Goal: Information Seeking & Learning: Learn about a topic

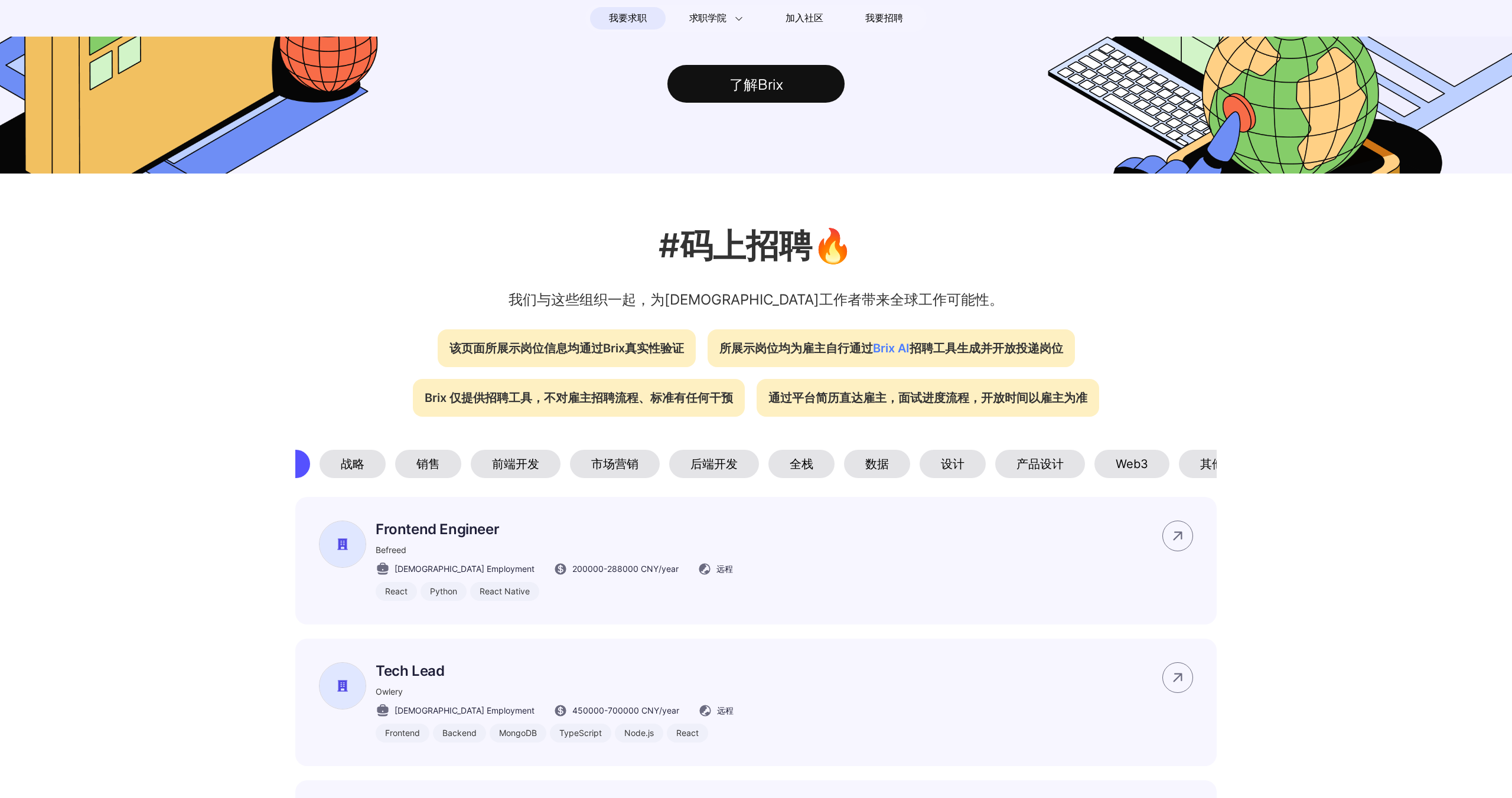
scroll to position [0, 49]
click at [893, 466] on div "数据" at bounding box center [880, 464] width 66 height 28
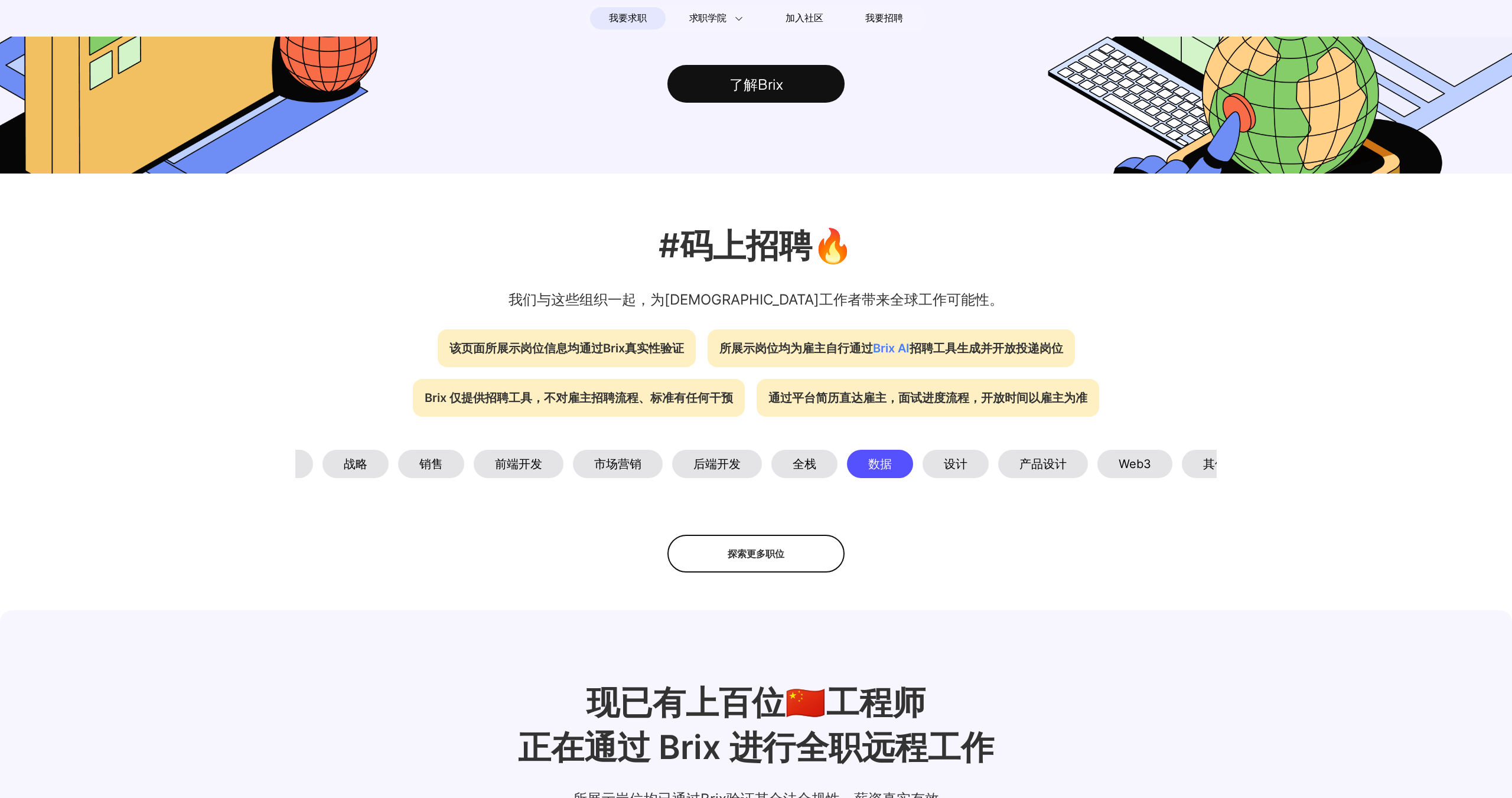
click at [778, 565] on div "探索更多职位" at bounding box center [756, 554] width 177 height 38
click at [773, 552] on div "隐藏更多职位" at bounding box center [756, 554] width 177 height 38
click at [424, 456] on div "销售" at bounding box center [431, 464] width 66 height 28
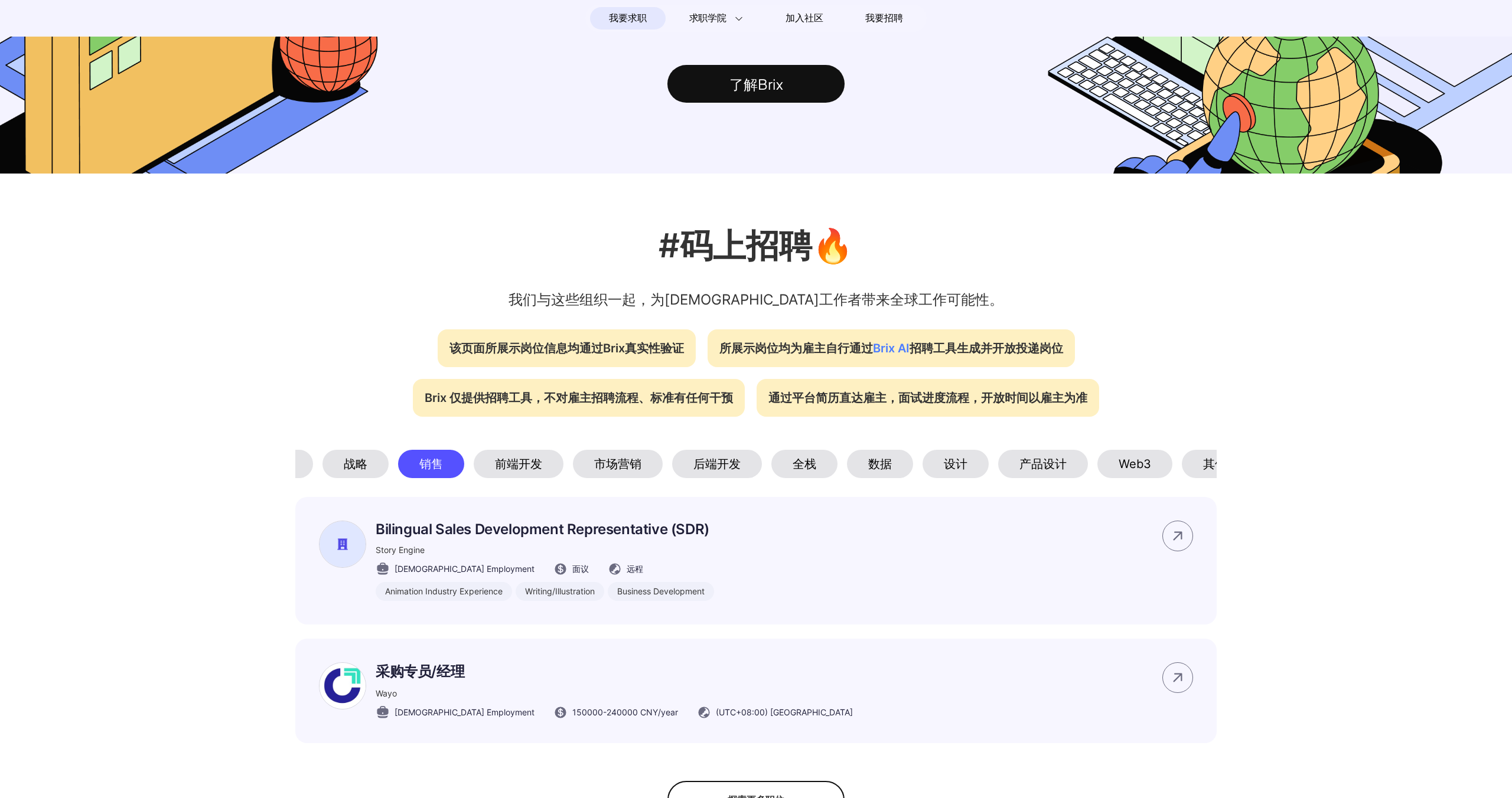
click at [365, 460] on div "战略" at bounding box center [355, 464] width 66 height 28
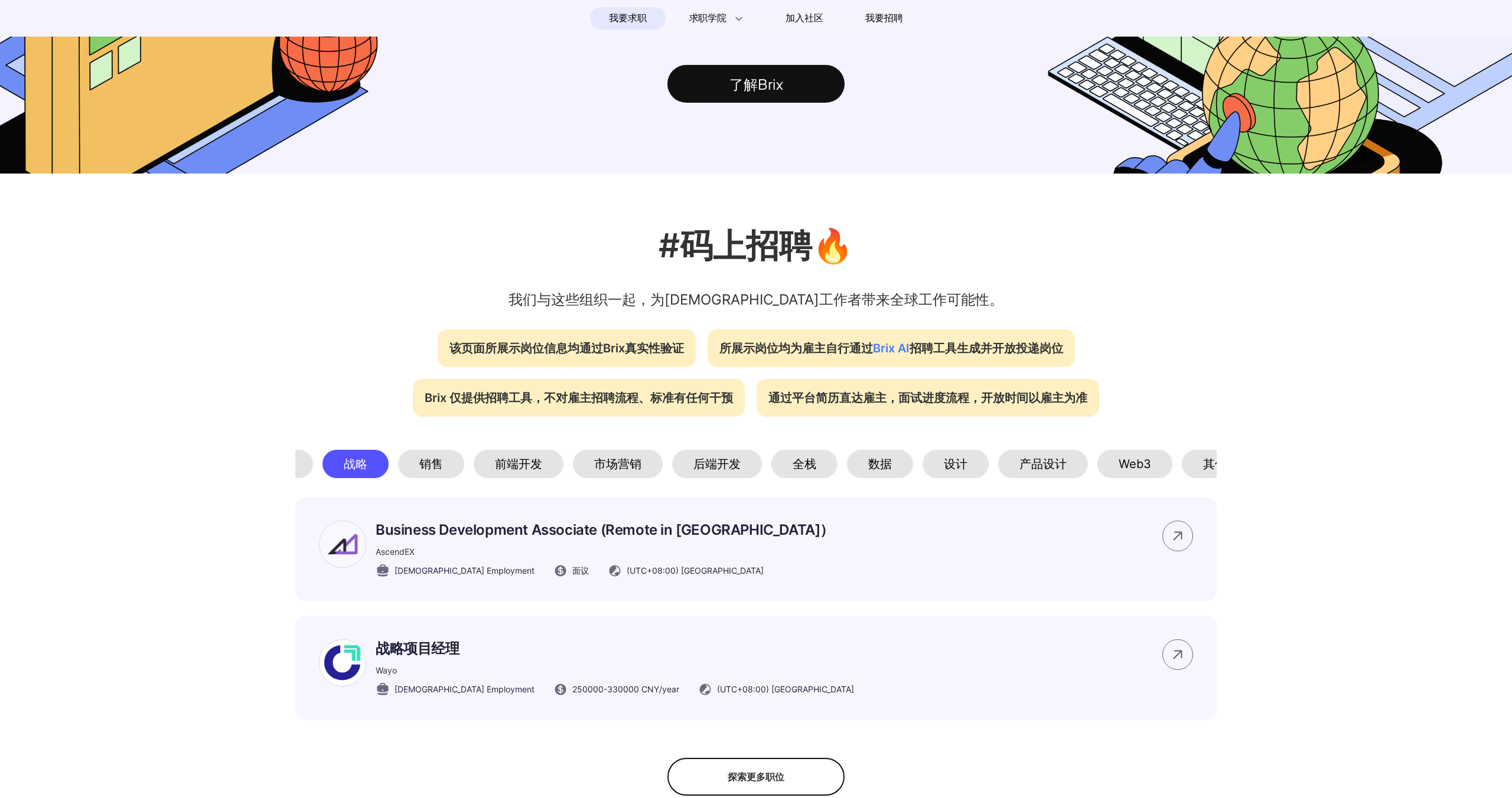
click at [495, 465] on div "前端开发" at bounding box center [519, 464] width 90 height 28
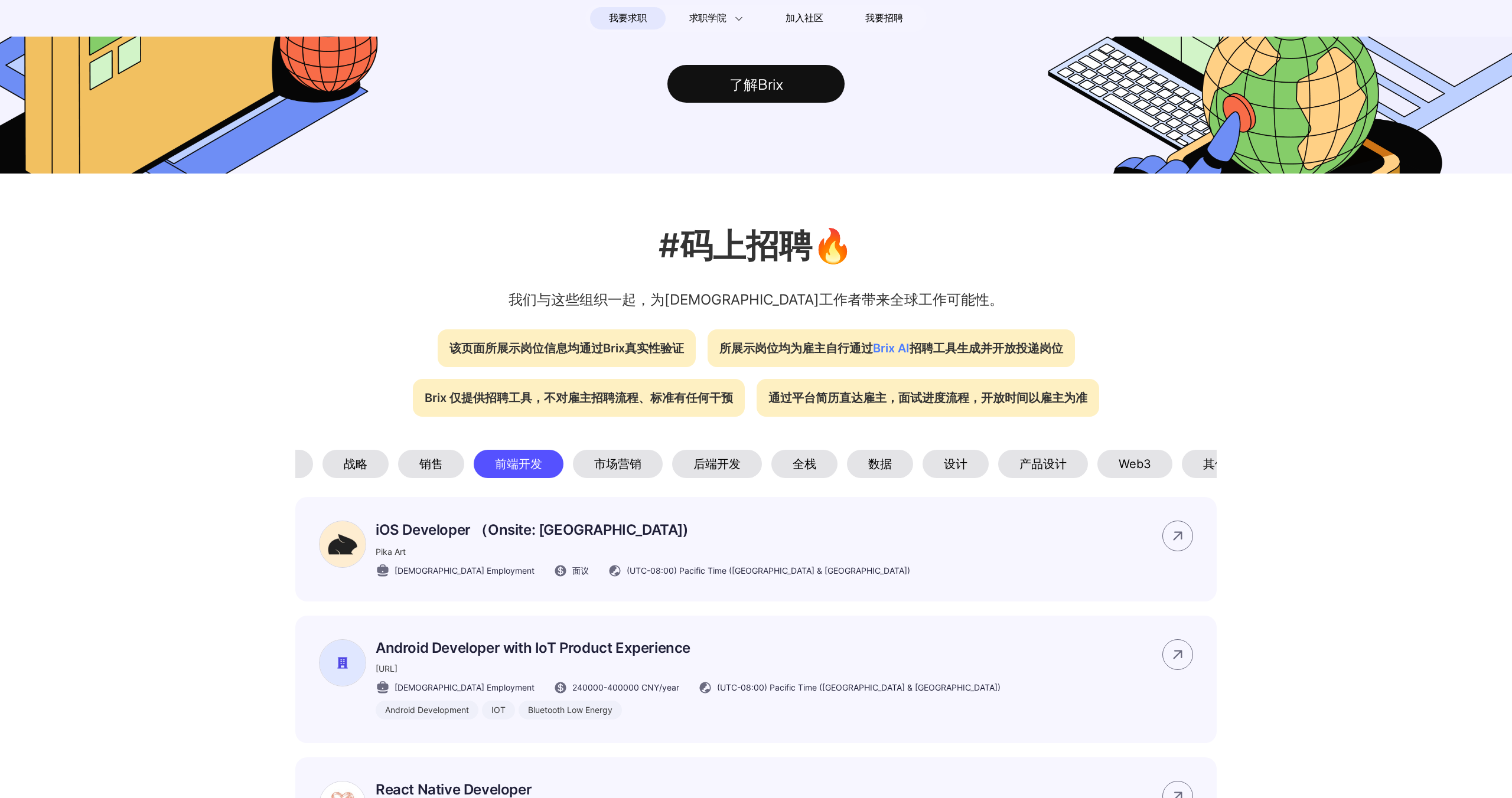
click at [613, 458] on div "市场营销" at bounding box center [618, 464] width 90 height 28
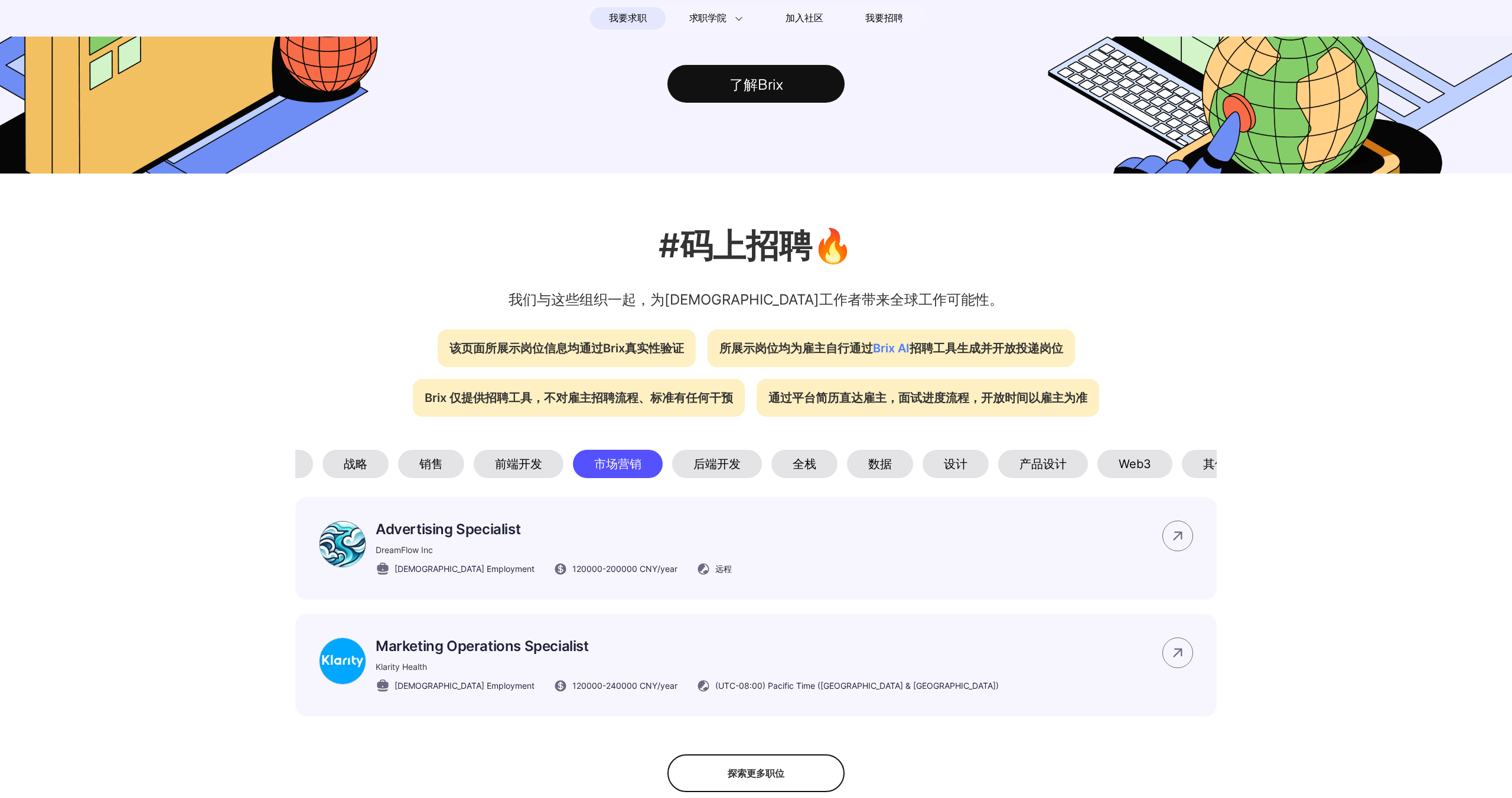
click at [525, 473] on div "前端开发" at bounding box center [519, 464] width 90 height 28
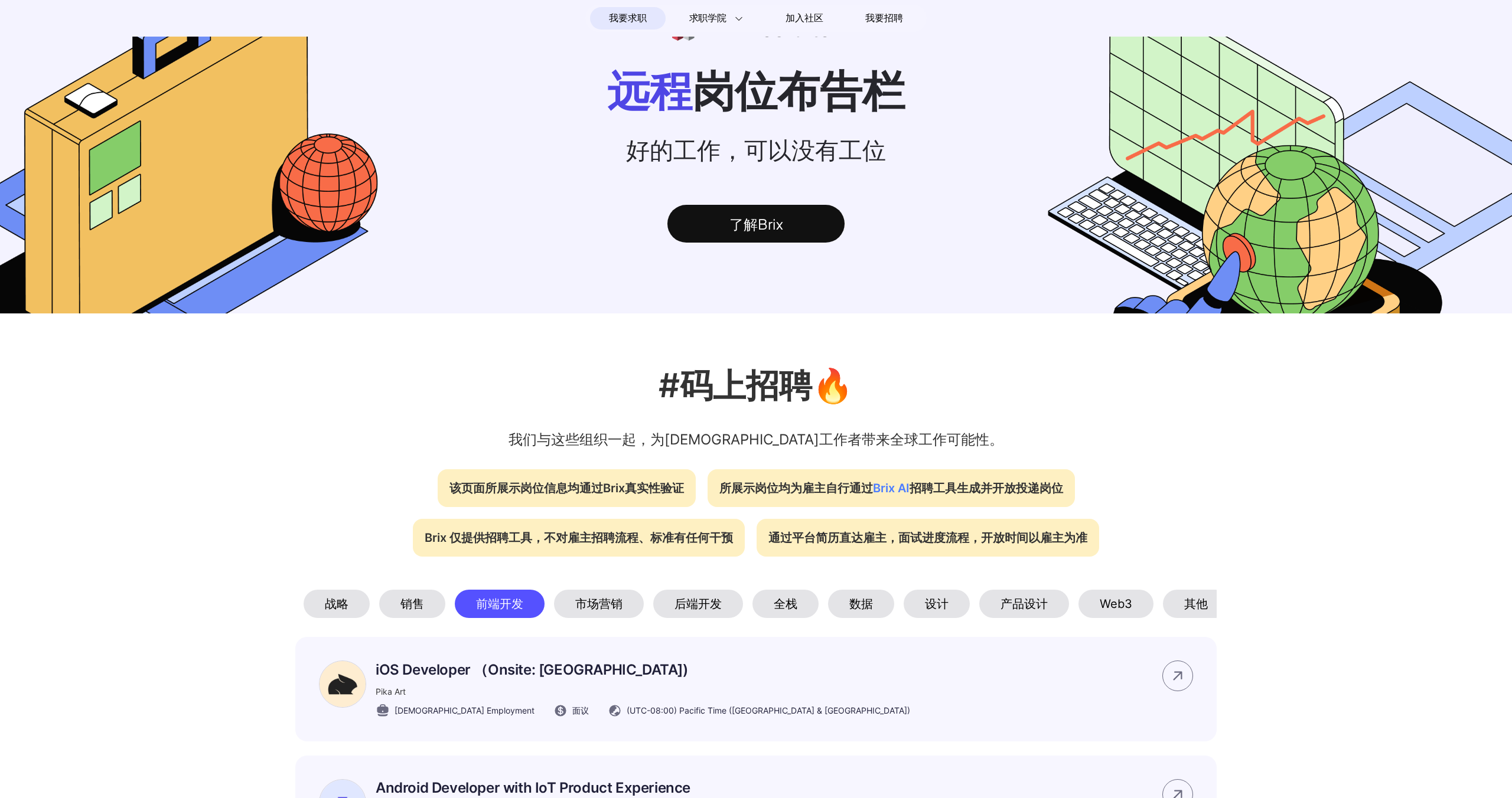
scroll to position [0, 80]
click at [1170, 604] on div "其他" at bounding box center [1183, 604] width 66 height 28
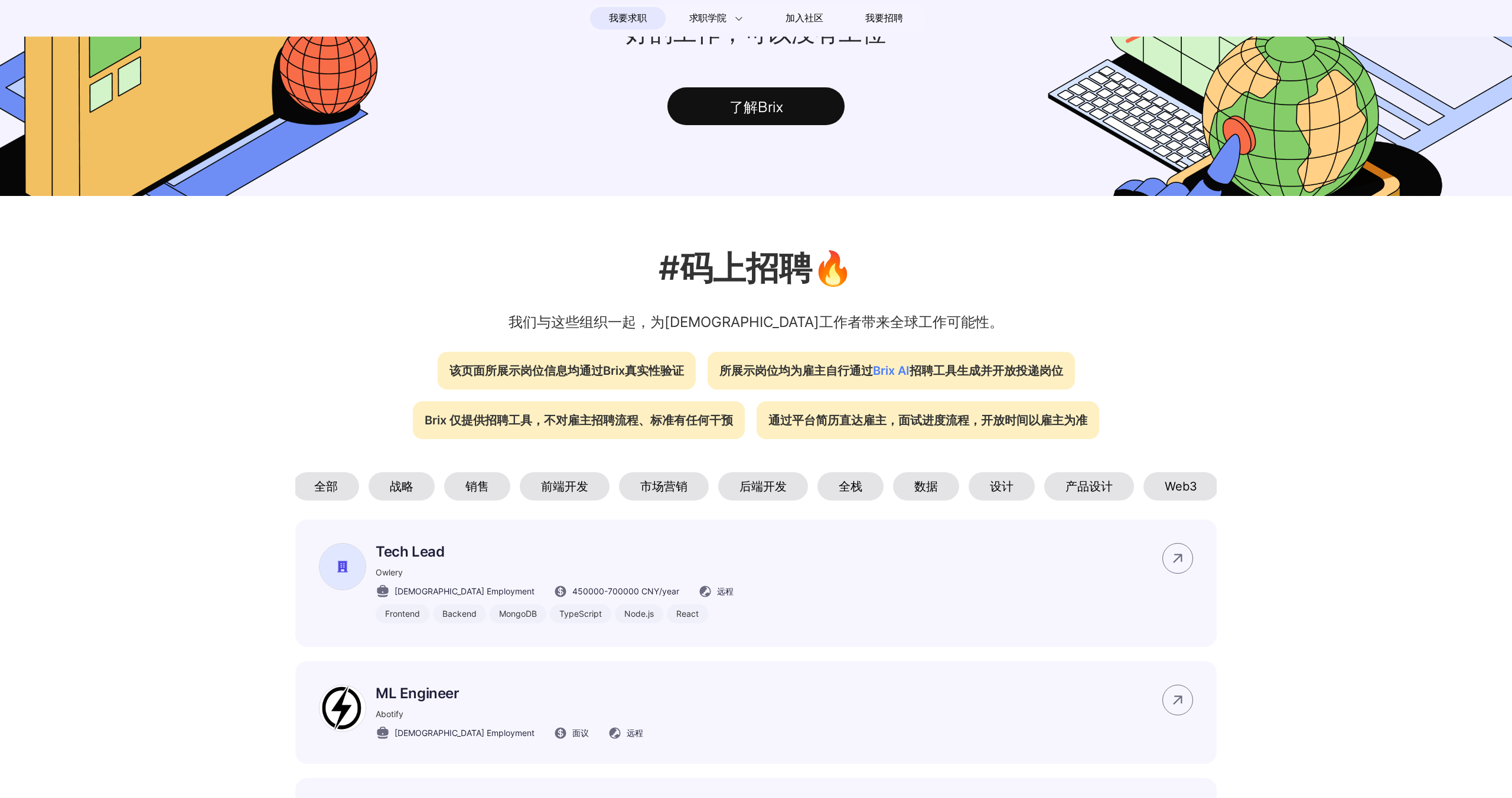
scroll to position [0, 0]
click at [313, 485] on div "全部" at bounding box center [328, 486] width 66 height 28
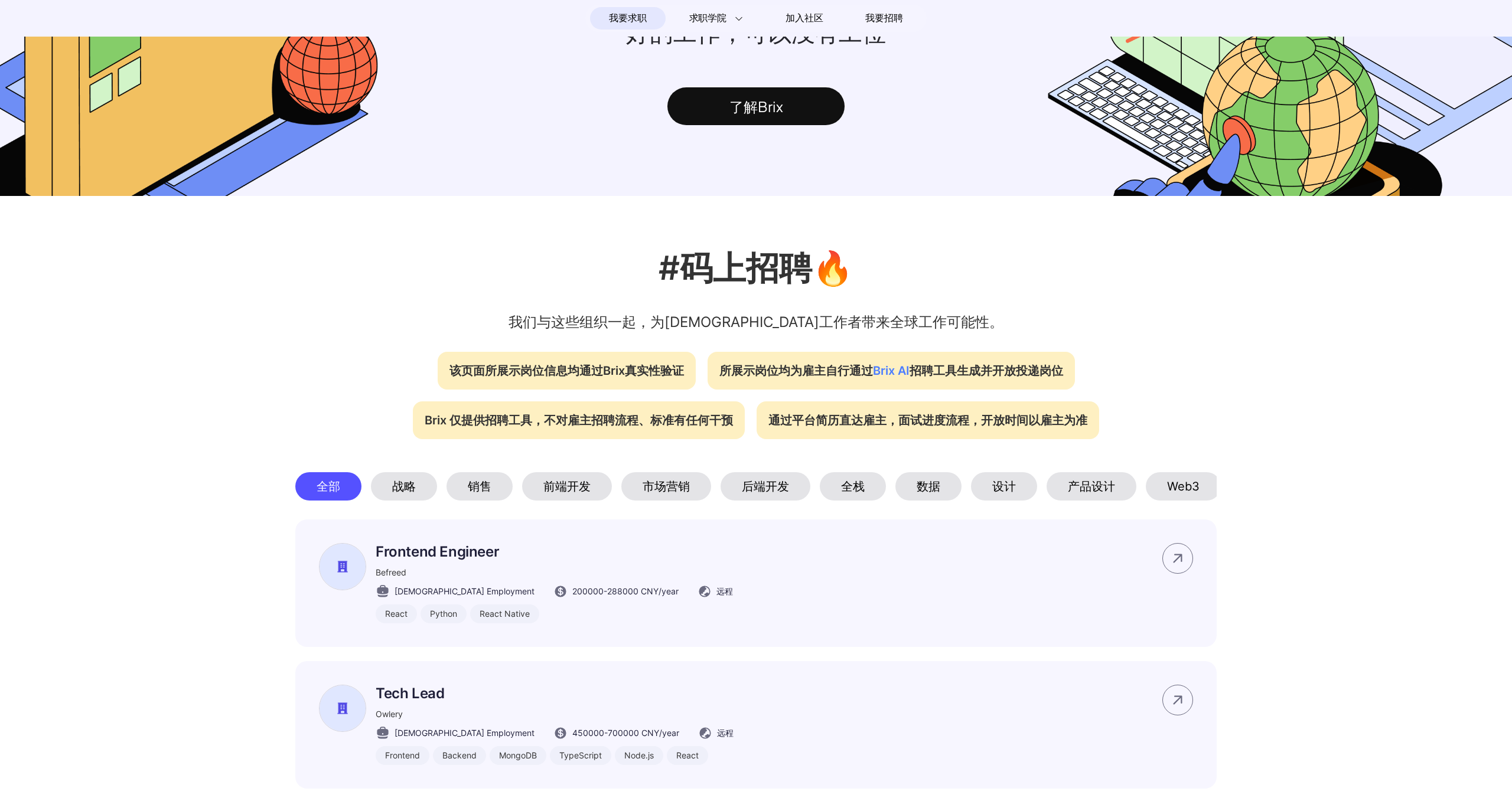
click at [1191, 491] on div "Web3" at bounding box center [1183, 486] width 75 height 28
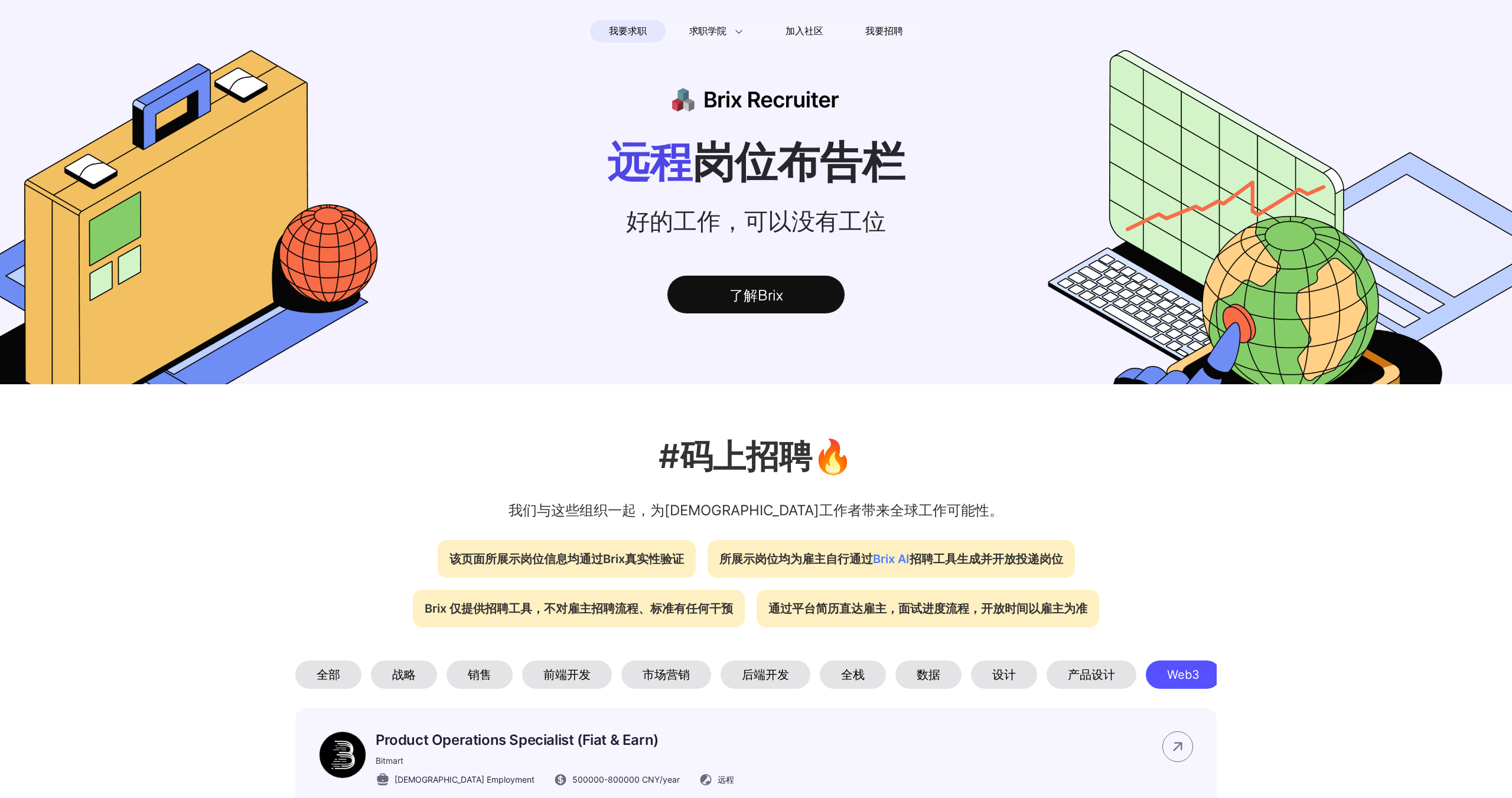
click at [758, 220] on p "好的工作，可以没有工位" at bounding box center [756, 221] width 1512 height 33
click at [765, 303] on div "了解Brix" at bounding box center [756, 294] width 177 height 38
